Goal: Go to known website: Access a specific website the user already knows

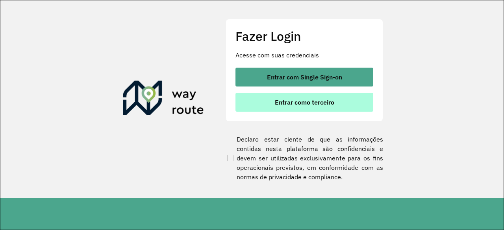
click at [331, 103] on span "Entrar como terceiro" at bounding box center [304, 102] width 59 height 6
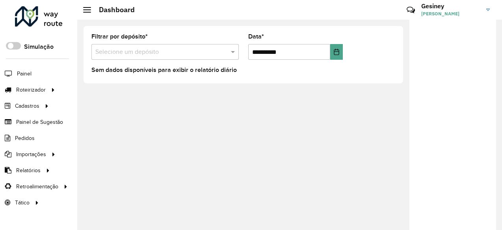
click at [415, 141] on div at bounding box center [452, 128] width 87 height 217
